Goal: Communication & Community: Share content

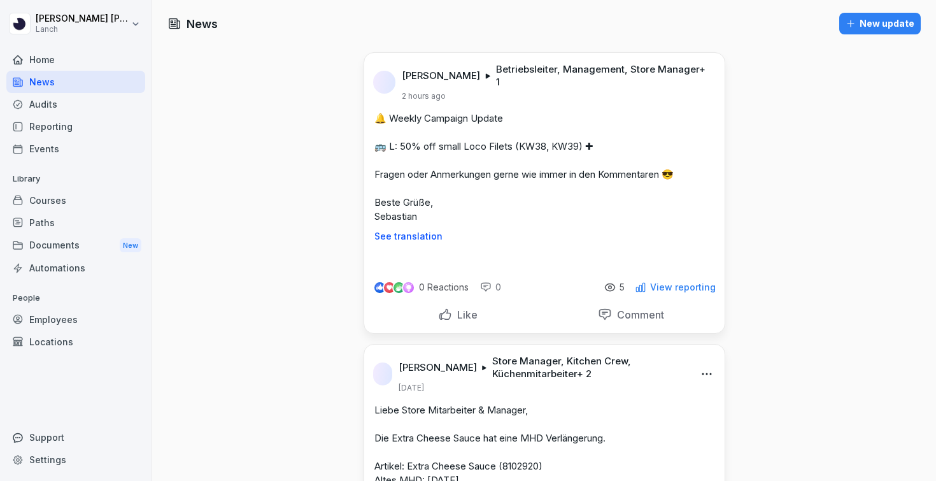
scroll to position [8701, 0]
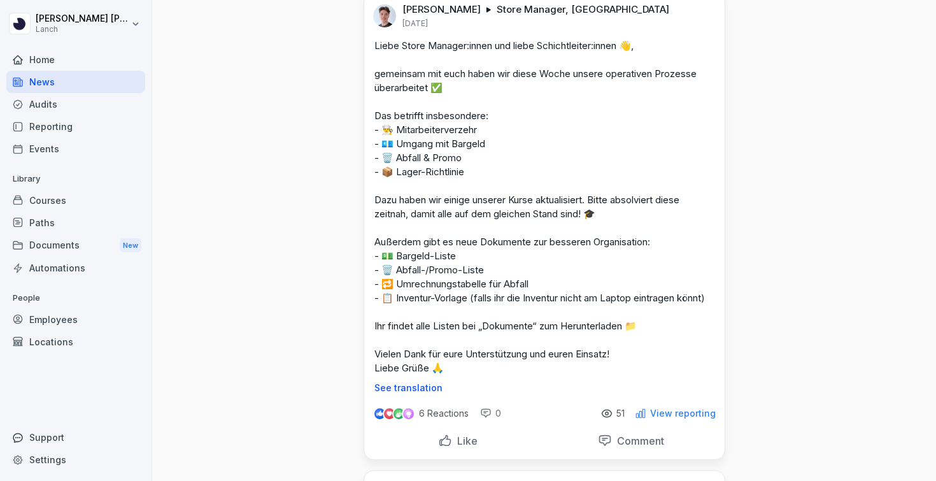
click at [46, 58] on div "Home" at bounding box center [75, 59] width 139 height 22
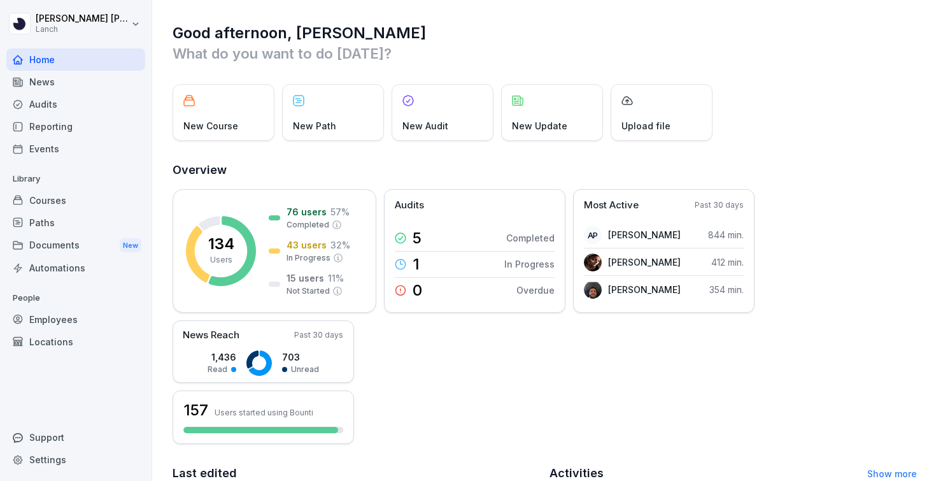
click at [43, 85] on div "News" at bounding box center [75, 82] width 139 height 22
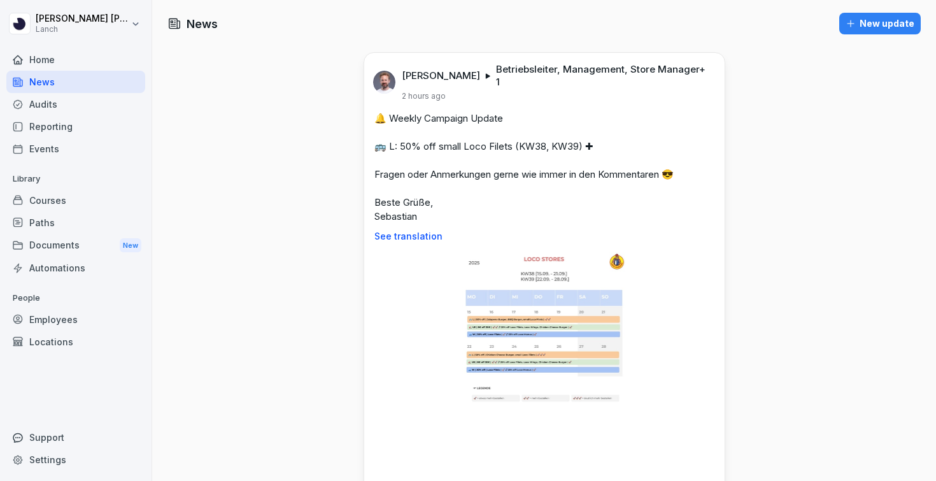
click at [890, 18] on div "New update" at bounding box center [879, 24] width 69 height 14
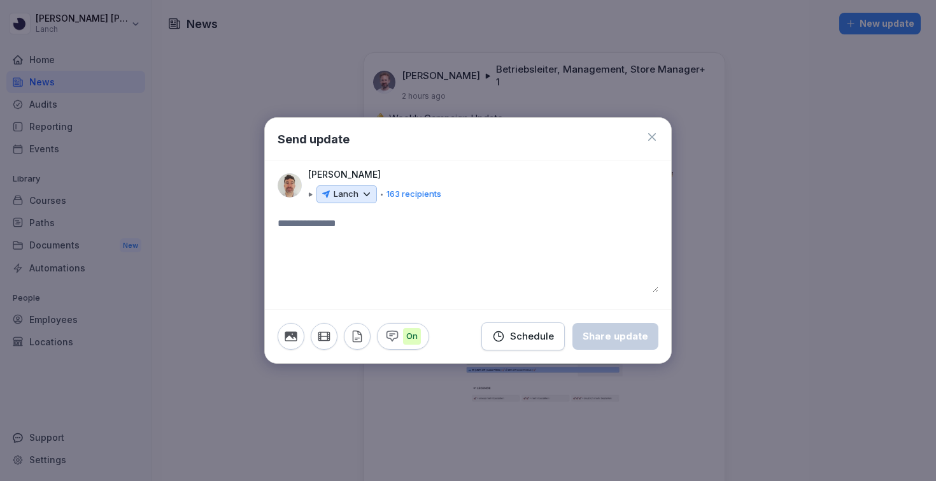
click at [411, 196] on p "163 recipients" at bounding box center [413, 194] width 55 height 13
click at [352, 196] on p "Lanch" at bounding box center [346, 194] width 25 height 13
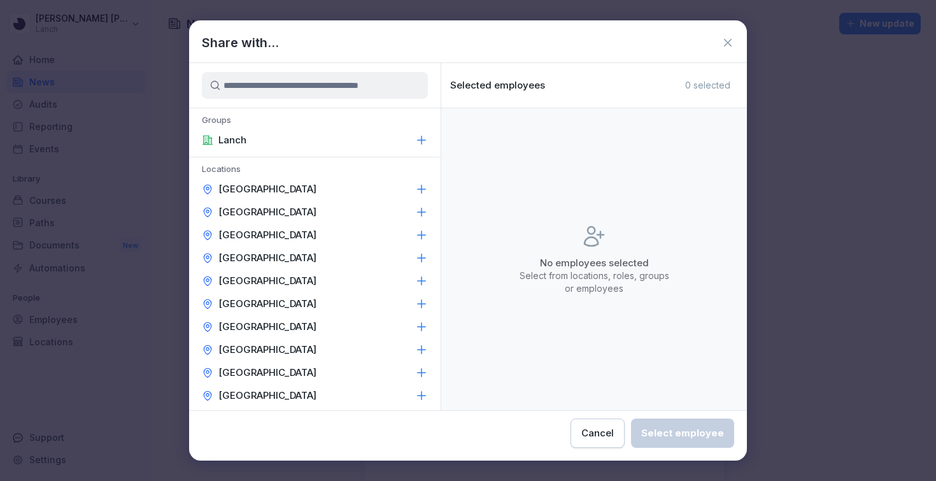
click at [253, 304] on p "[GEOGRAPHIC_DATA]" at bounding box center [267, 303] width 98 height 13
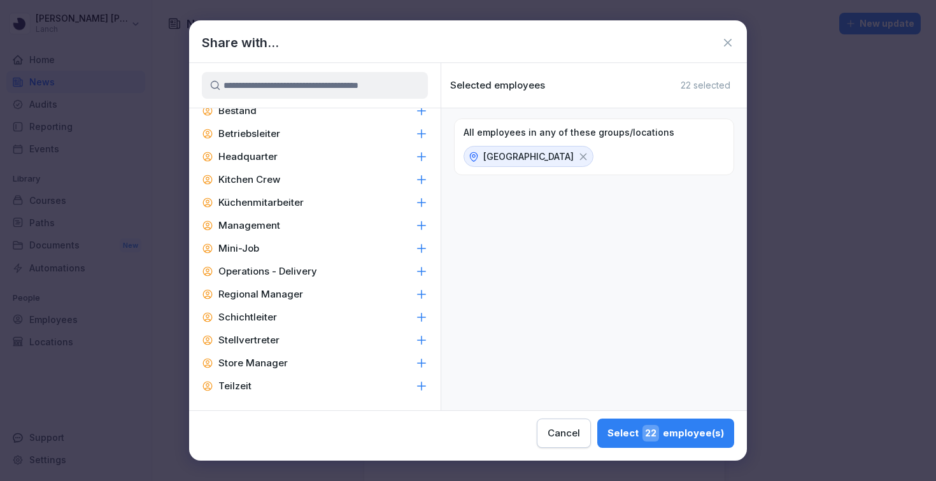
scroll to position [521, 0]
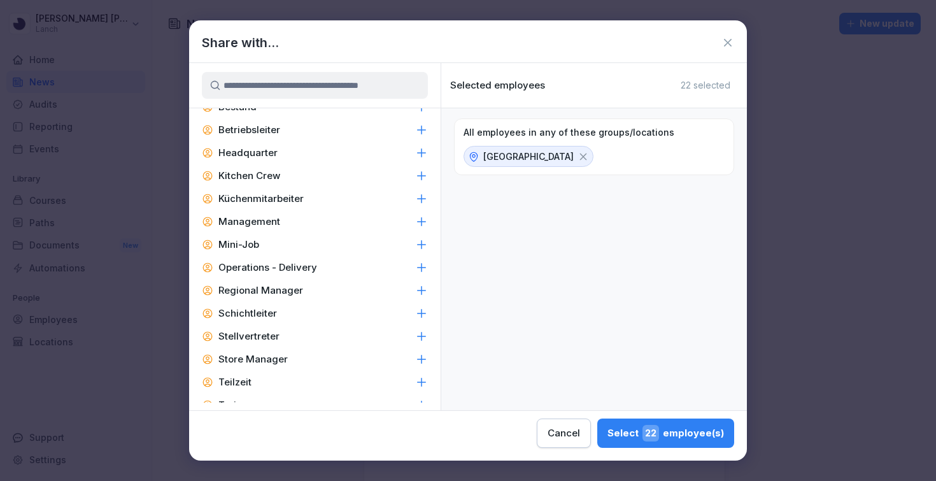
click at [288, 358] on div "Store Manager" at bounding box center [314, 359] width 251 height 23
click at [644, 434] on div "Select 1 employee(s)" at bounding box center [669, 433] width 109 height 17
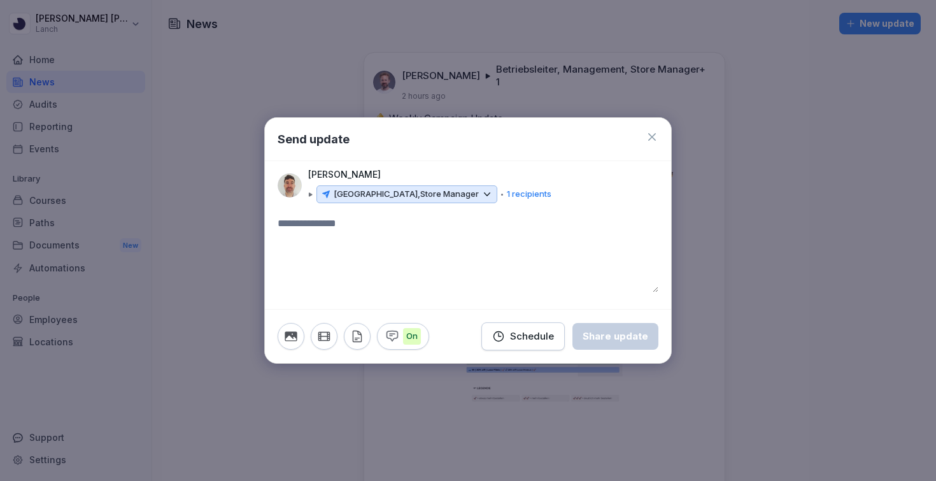
click at [380, 239] on textarea at bounding box center [468, 254] width 381 height 76
type textarea "*"
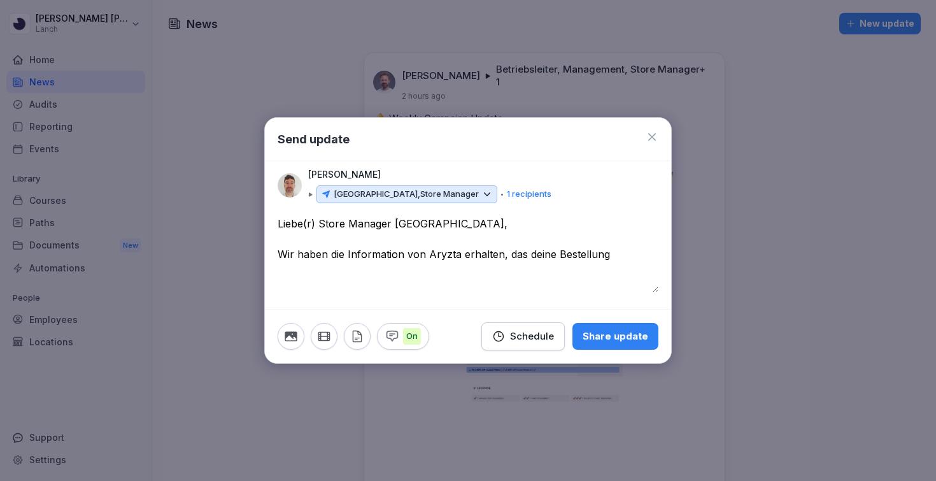
paste textarea "**********"
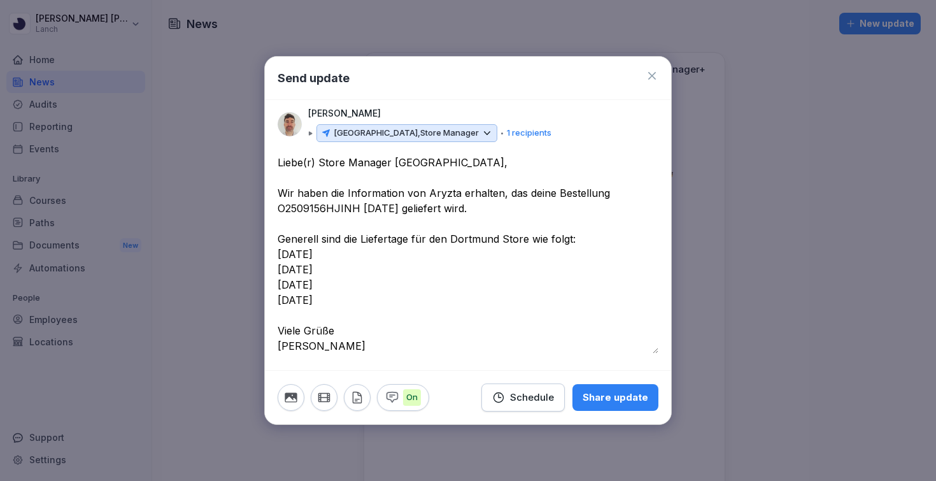
click at [299, 350] on textarea "**********" at bounding box center [468, 254] width 381 height 199
drag, startPoint x: 308, startPoint y: 347, endPoint x: 276, endPoint y: 346, distance: 32.5
click at [276, 346] on div "**********" at bounding box center [468, 262] width 406 height 215
click at [282, 253] on textarea "**********" at bounding box center [468, 254] width 381 height 199
type textarea "**********"
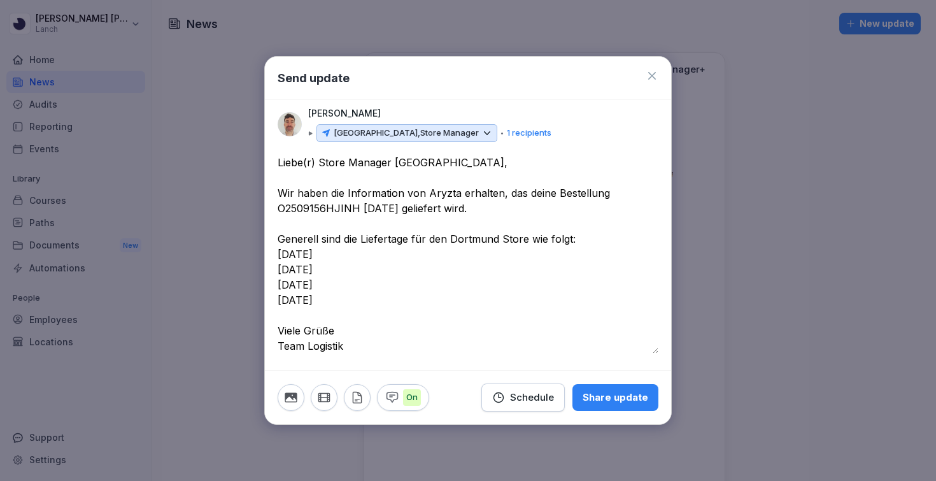
click at [607, 397] on div "Share update" at bounding box center [616, 397] width 66 height 14
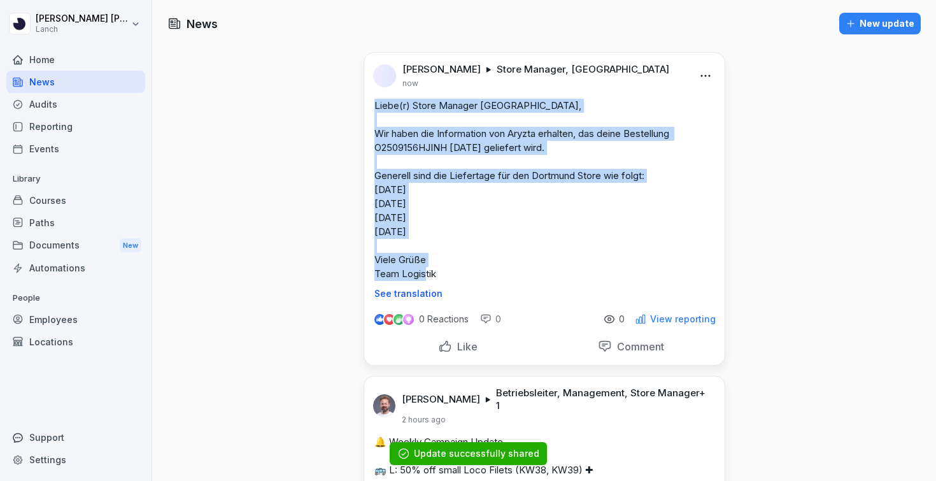
drag, startPoint x: 441, startPoint y: 274, endPoint x: 372, endPoint y: 109, distance: 178.6
click at [372, 109] on div "Liebe(r) Store Manager [GEOGRAPHIC_DATA], Wir haben die Information von Aryzta …" at bounding box center [544, 199] width 360 height 200
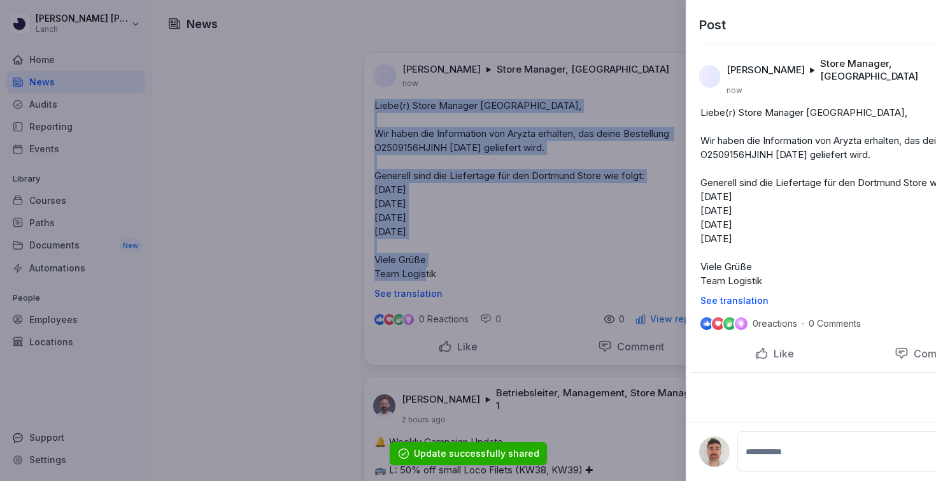
copy p "Liebe(r) Store Manager [GEOGRAPHIC_DATA], [GEOGRAPHIC_DATA] haben die Informati…"
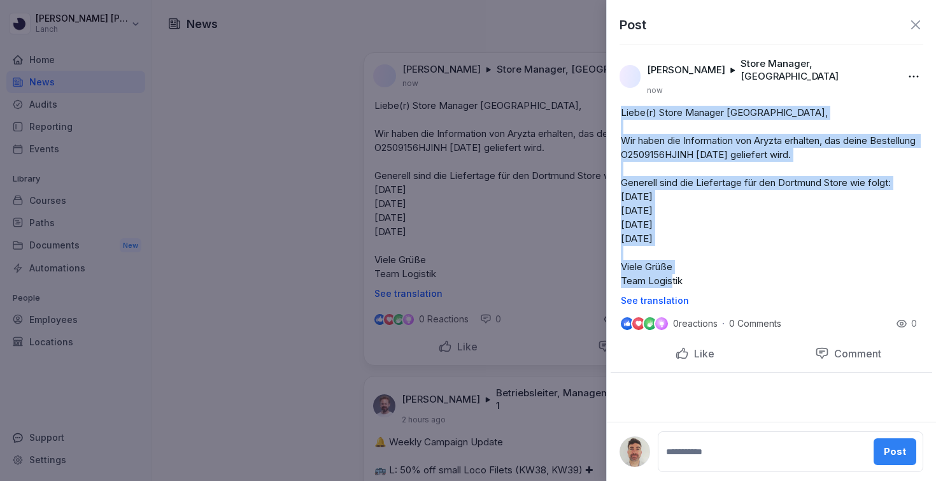
drag, startPoint x: 689, startPoint y: 267, endPoint x: 618, endPoint y: 101, distance: 181.6
click at [618, 106] on div "Liebe(r) Store Manager [GEOGRAPHIC_DATA], Wir haben die Information von Aryzta …" at bounding box center [771, 206] width 321 height 200
copy p "Liebe(r) Store Manager [GEOGRAPHIC_DATA], [GEOGRAPHIC_DATA] haben die Informati…"
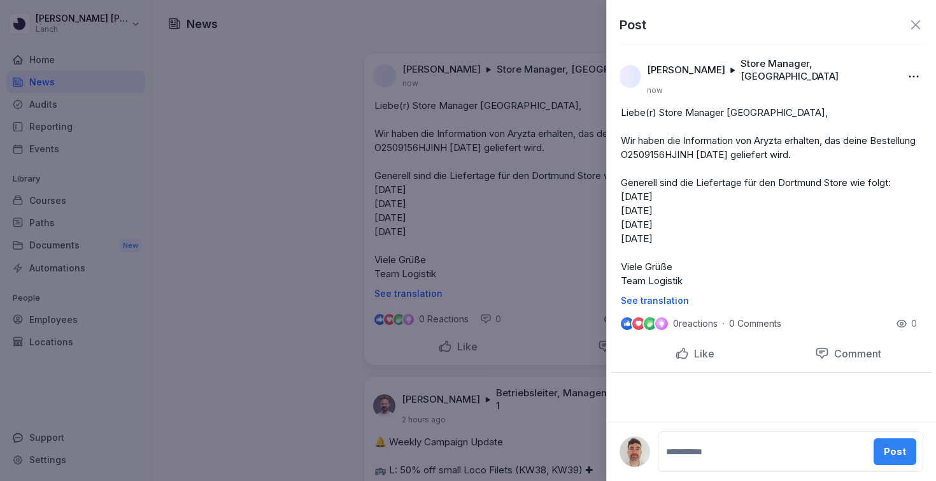
click at [917, 25] on icon at bounding box center [915, 24] width 15 height 15
